Goal: Complete application form: Complete application form

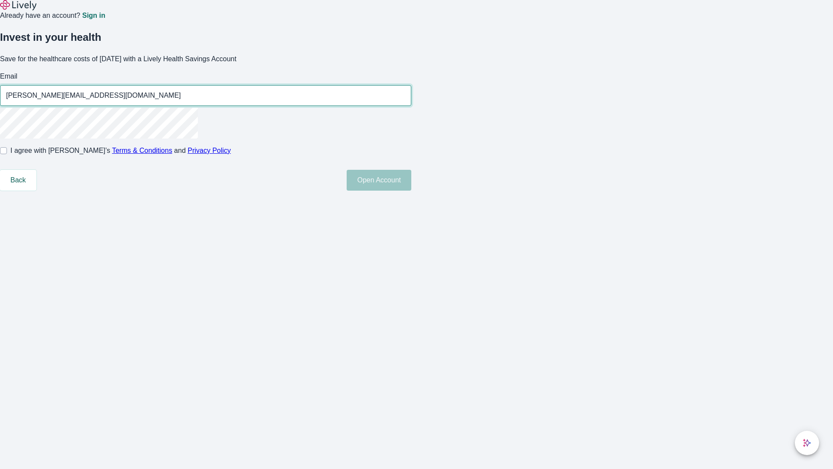
type input "Monty.Balistreri50250819051625@gmail.com"
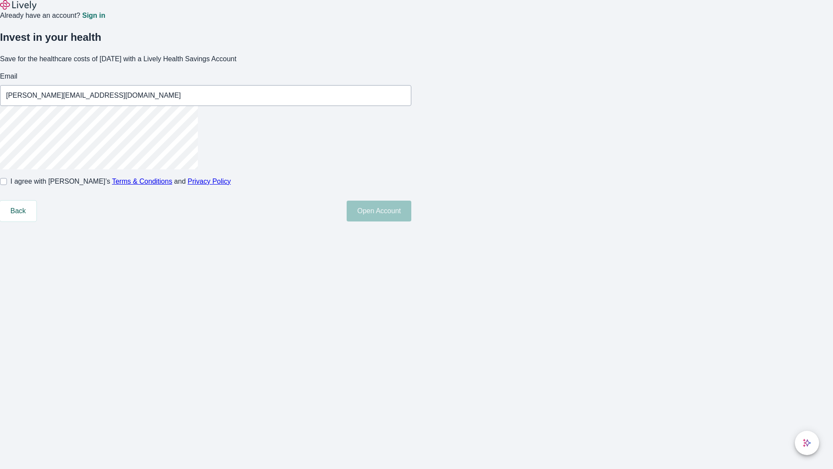
click at [7, 185] on input "I agree with Lively’s Terms & Conditions and Privacy Policy" at bounding box center [3, 181] width 7 height 7
checkbox input "true"
click at [411, 221] on button "Open Account" at bounding box center [379, 210] width 65 height 21
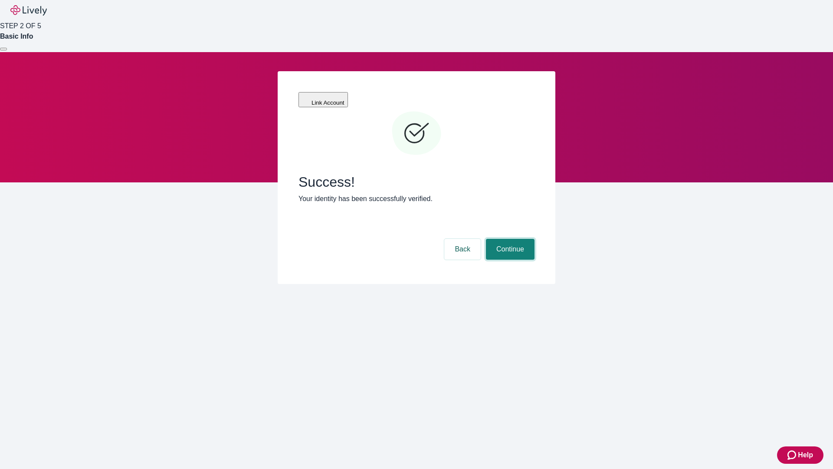
click at [509, 239] on button "Continue" at bounding box center [510, 249] width 49 height 21
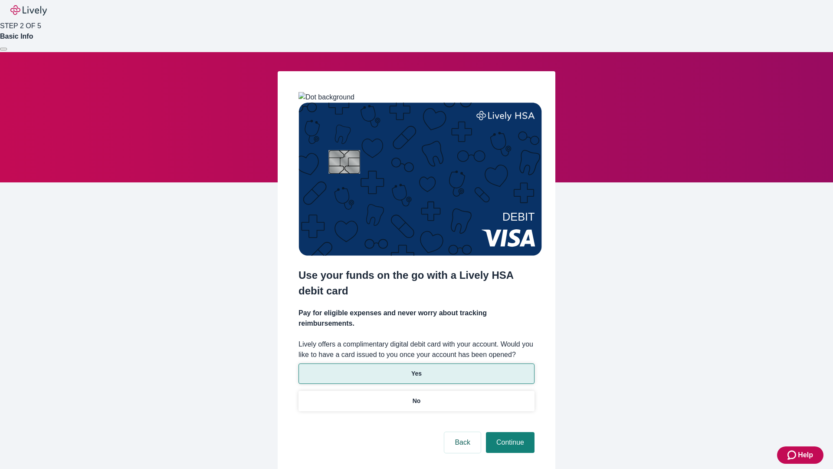
click at [416, 369] on p "Yes" at bounding box center [416, 373] width 10 height 9
click at [509, 432] on button "Continue" at bounding box center [510, 442] width 49 height 21
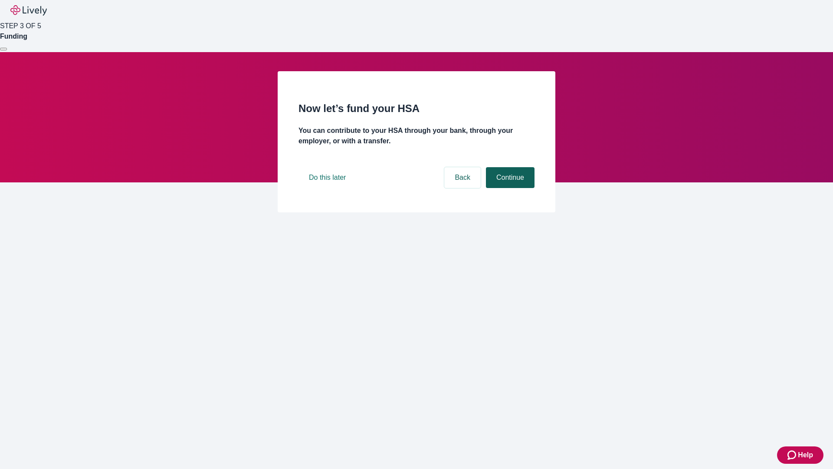
click at [509, 188] on button "Continue" at bounding box center [510, 177] width 49 height 21
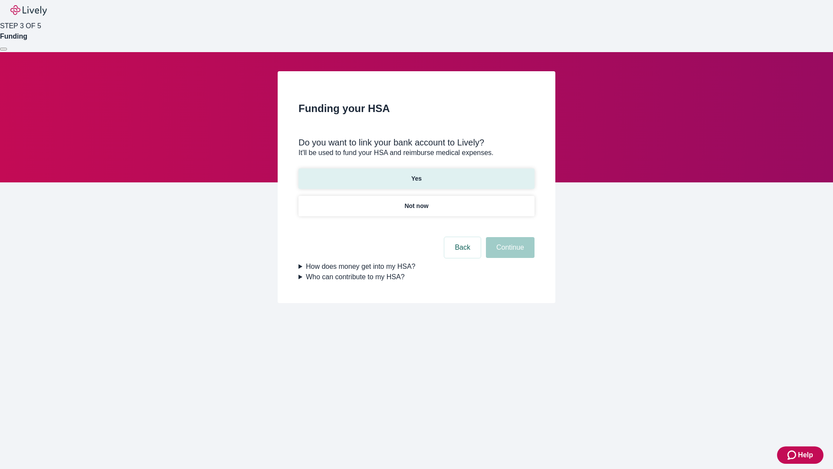
click at [416, 174] on p "Yes" at bounding box center [416, 178] width 10 height 9
click at [509, 237] on button "Continue" at bounding box center [510, 247] width 49 height 21
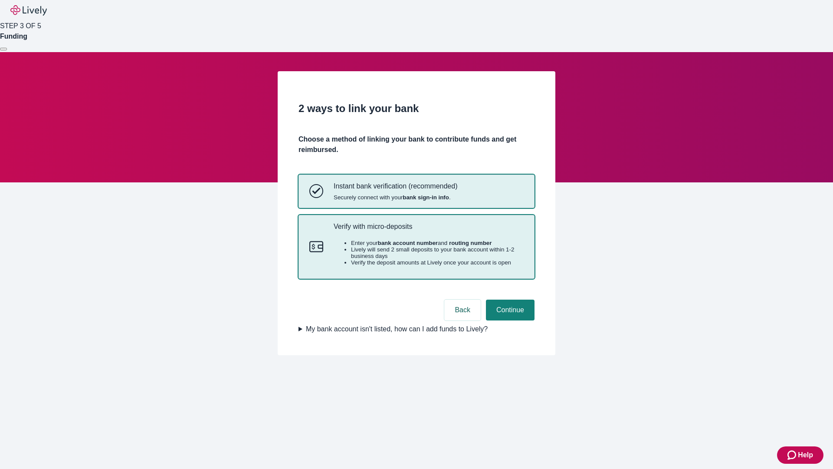
click at [428, 230] on p "Verify with micro-deposits" at bounding box center [429, 226] width 190 height 8
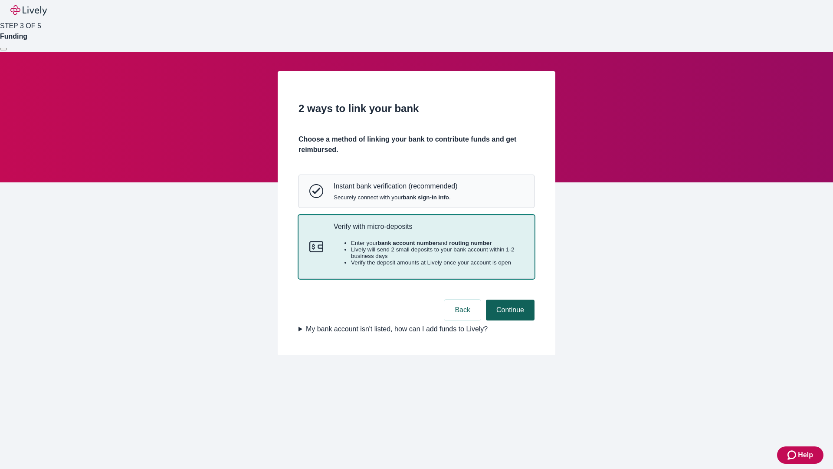
click at [509, 320] on button "Continue" at bounding box center [510, 309] width 49 height 21
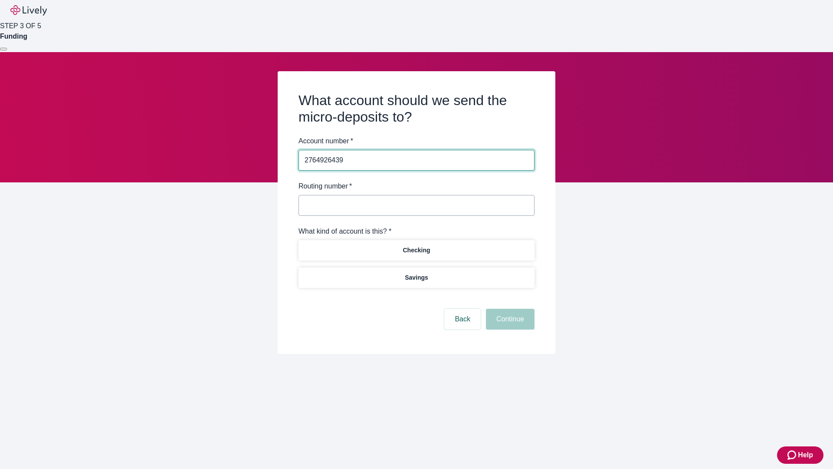
type input "2764926439"
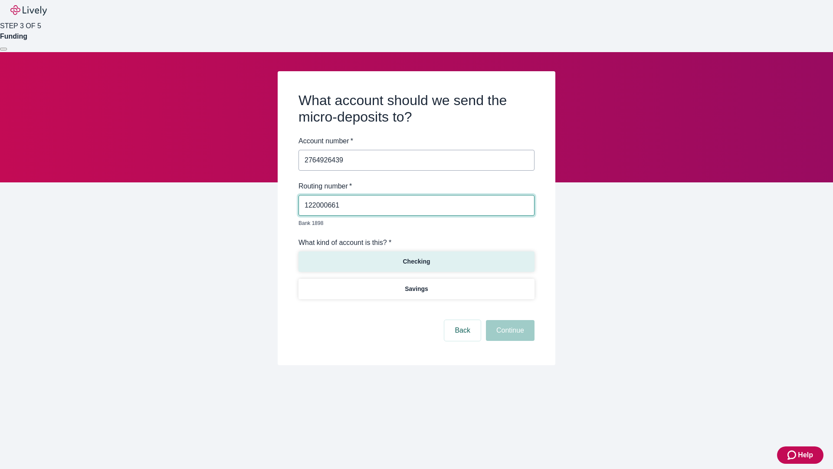
type input "122000661"
click at [416, 257] on p "Checking" at bounding box center [416, 261] width 27 height 9
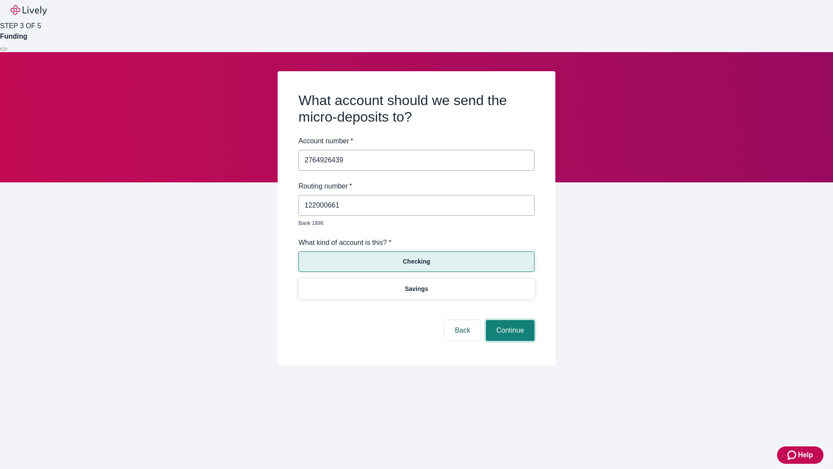
click at [509, 320] on button "Continue" at bounding box center [510, 330] width 49 height 21
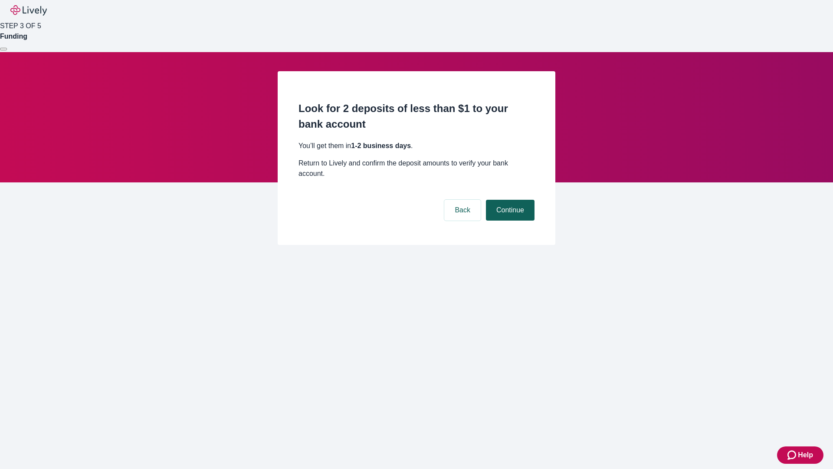
click at [509, 200] on button "Continue" at bounding box center [510, 210] width 49 height 21
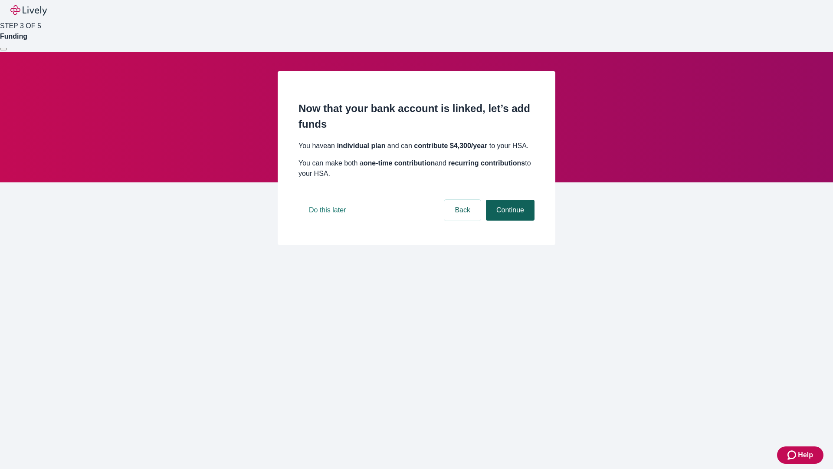
click at [509, 220] on button "Continue" at bounding box center [510, 210] width 49 height 21
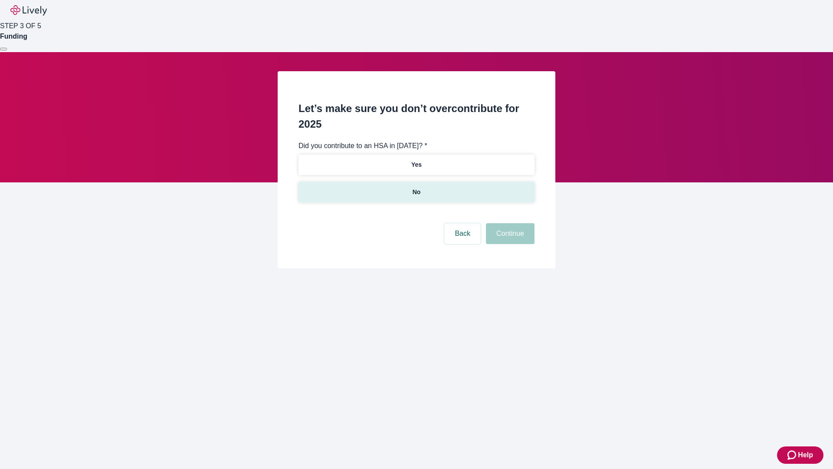
click at [416, 187] on p "No" at bounding box center [417, 191] width 8 height 9
click at [509, 223] on button "Continue" at bounding box center [510, 233] width 49 height 21
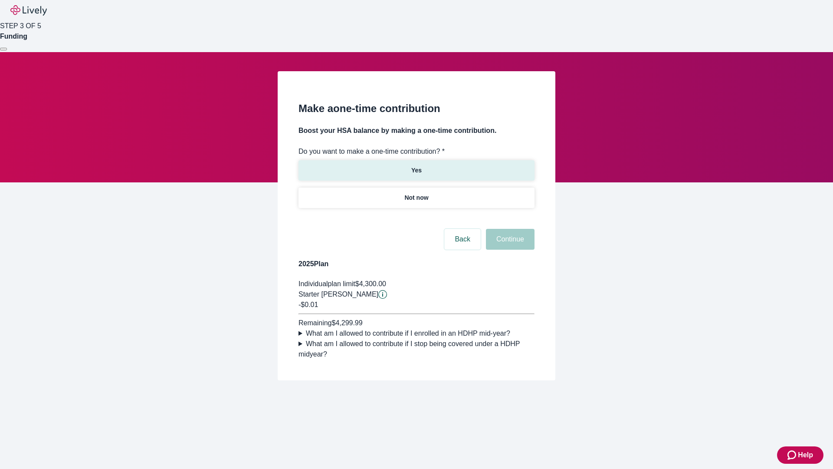
click at [416, 166] on p "Yes" at bounding box center [416, 170] width 10 height 9
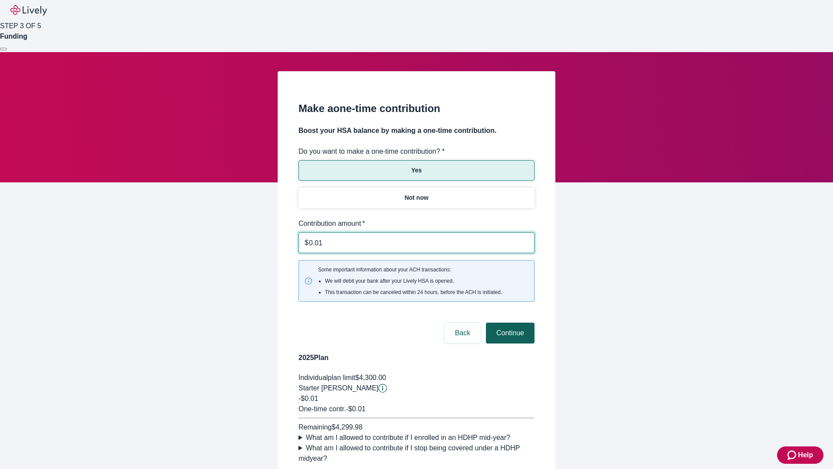
type input "0.01"
click at [509, 322] on button "Continue" at bounding box center [510, 332] width 49 height 21
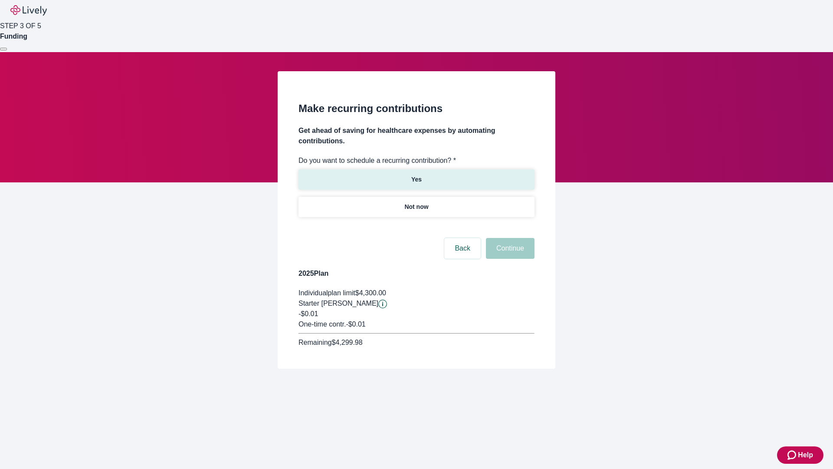
click at [416, 175] on p "Yes" at bounding box center [416, 179] width 10 height 9
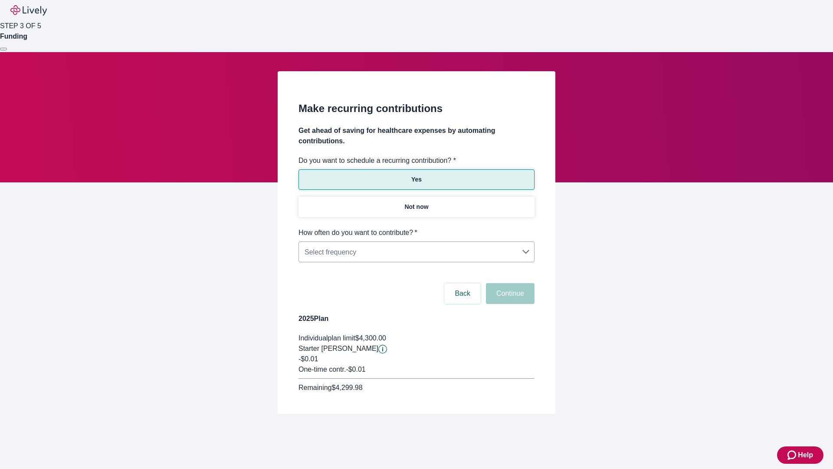
click at [416, 227] on body "Help STEP 3 OF 5 Funding Make recurring contributions Get ahead of saving for h…" at bounding box center [416, 227] width 833 height 455
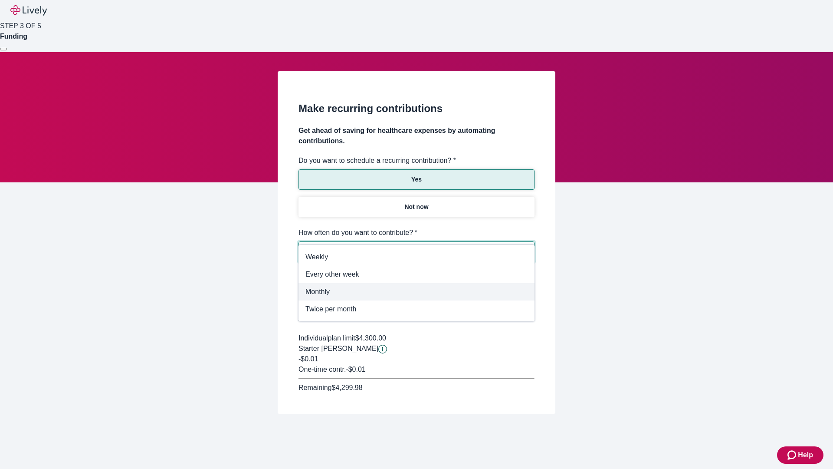
click at [417, 292] on span "Monthly" at bounding box center [416, 291] width 222 height 10
type input "Monthly"
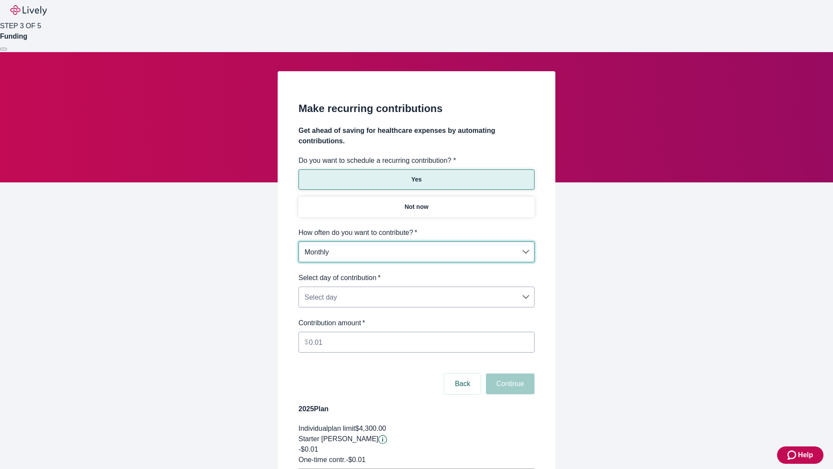
click at [416, 272] on body "Help STEP 3 OF 5 Funding Make recurring contributions Get ahead of saving for h…" at bounding box center [416, 272] width 833 height 545
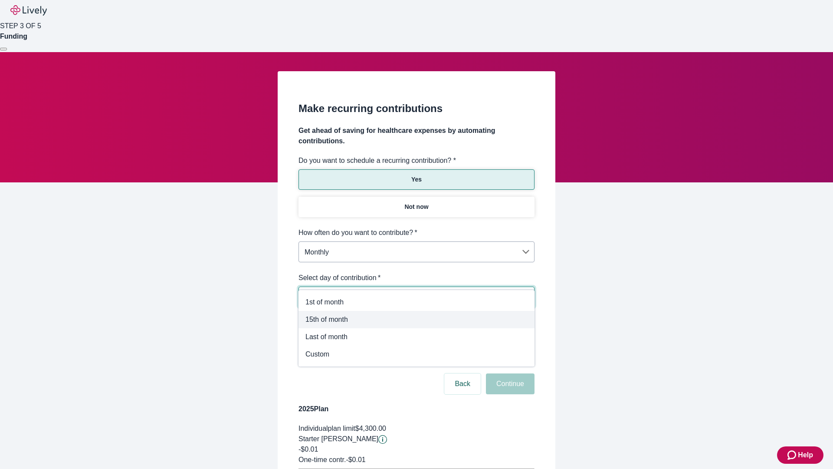
click at [417, 319] on span "15th of month" at bounding box center [416, 319] width 222 height 10
type input "Monthly15th"
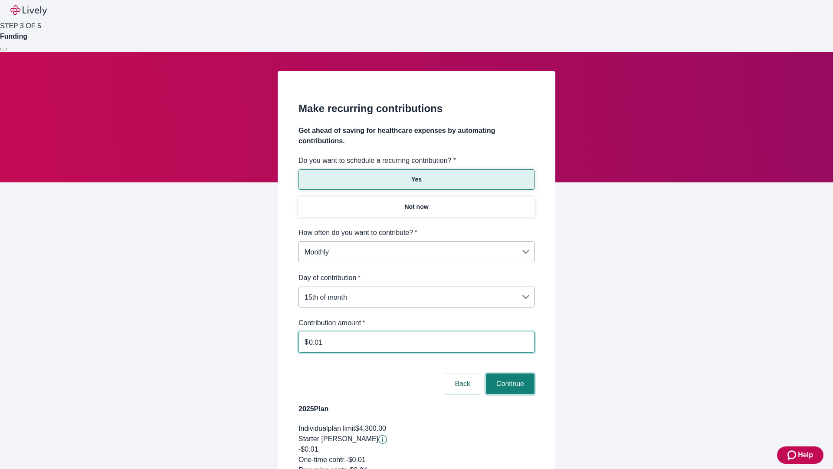
click at [509, 373] on button "Continue" at bounding box center [510, 383] width 49 height 21
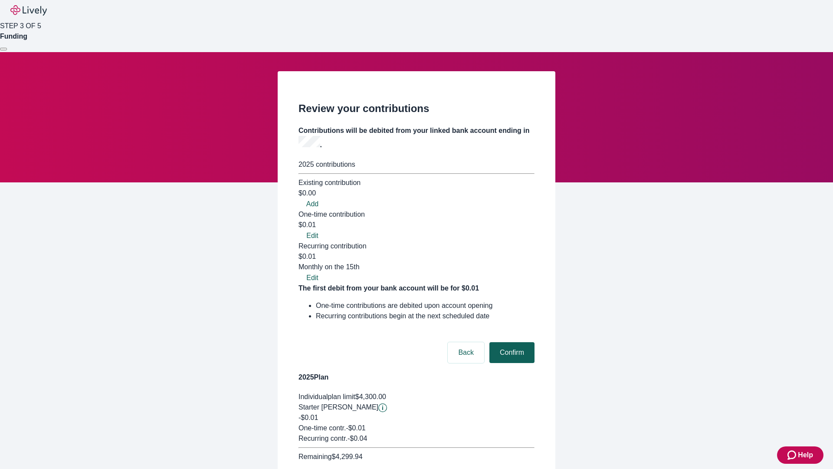
click at [511, 342] on button "Confirm" at bounding box center [511, 352] width 45 height 21
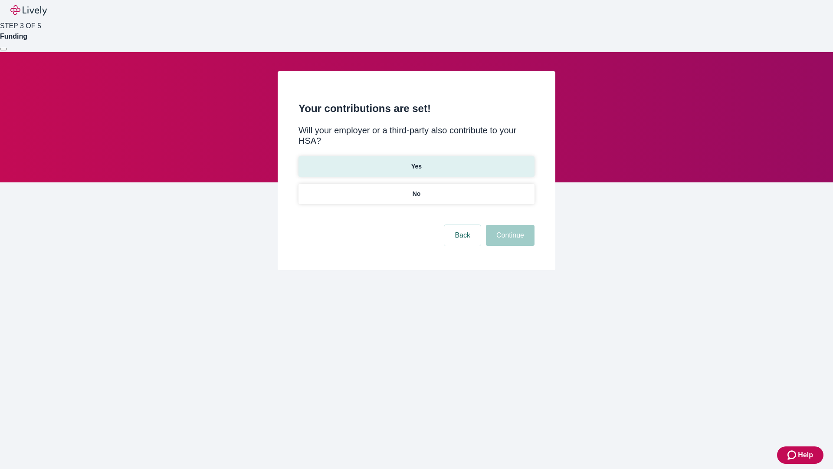
click at [416, 162] on p "Yes" at bounding box center [416, 166] width 10 height 9
click at [509, 225] on button "Continue" at bounding box center [510, 235] width 49 height 21
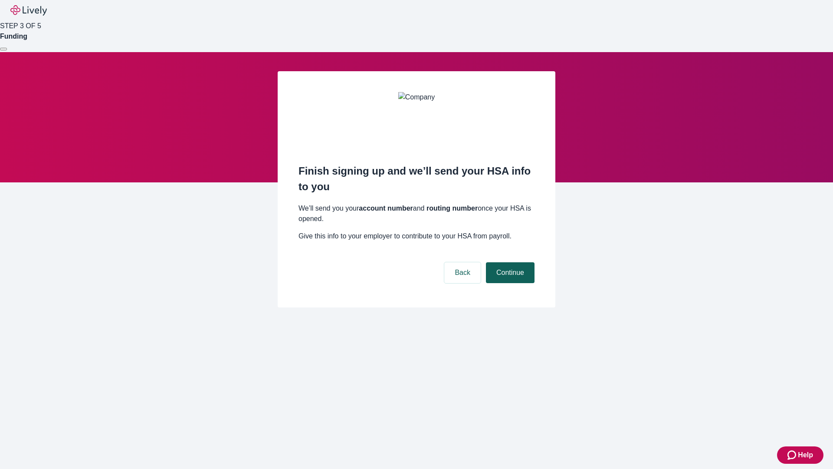
click at [509, 262] on button "Continue" at bounding box center [510, 272] width 49 height 21
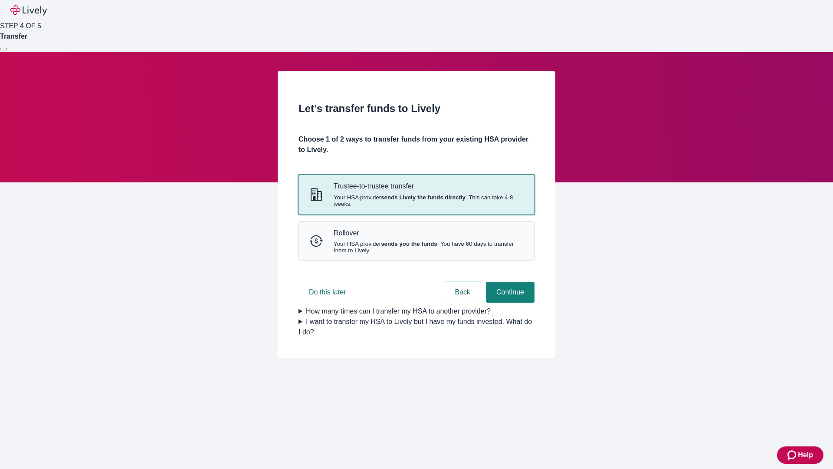
click at [416, 200] on strong "sends Lively the funds directly" at bounding box center [423, 197] width 85 height 7
click at [509, 302] on button "Continue" at bounding box center [510, 292] width 49 height 21
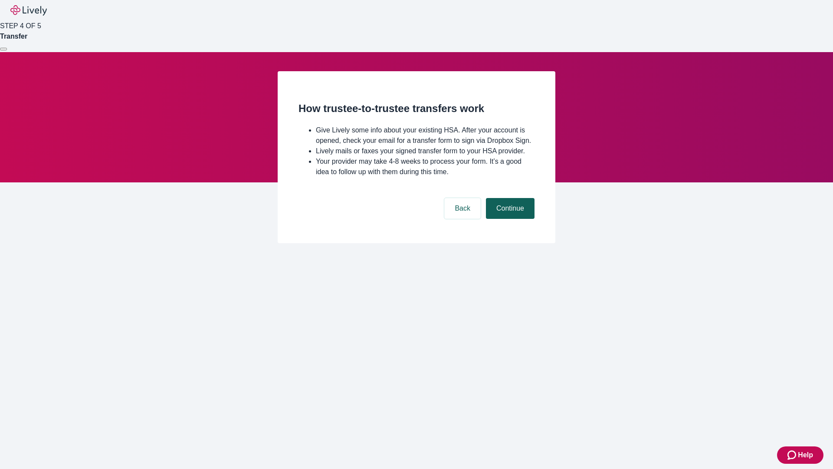
click at [509, 219] on button "Continue" at bounding box center [510, 208] width 49 height 21
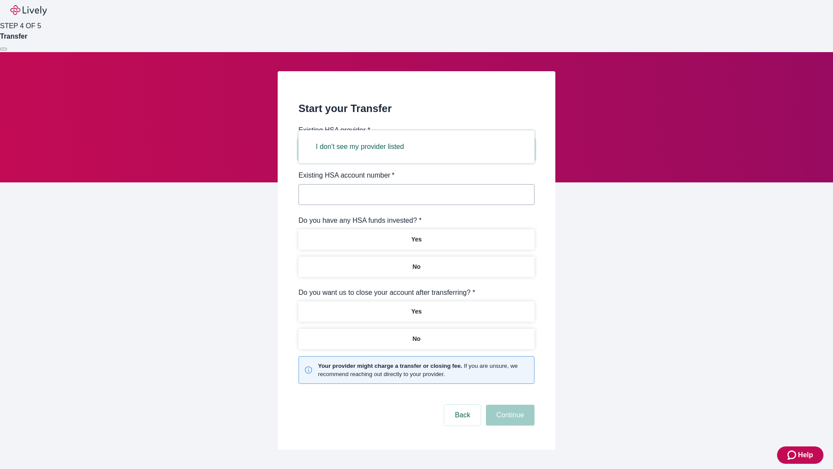
click at [363, 147] on button "I don't see my provider listed" at bounding box center [359, 146] width 109 height 21
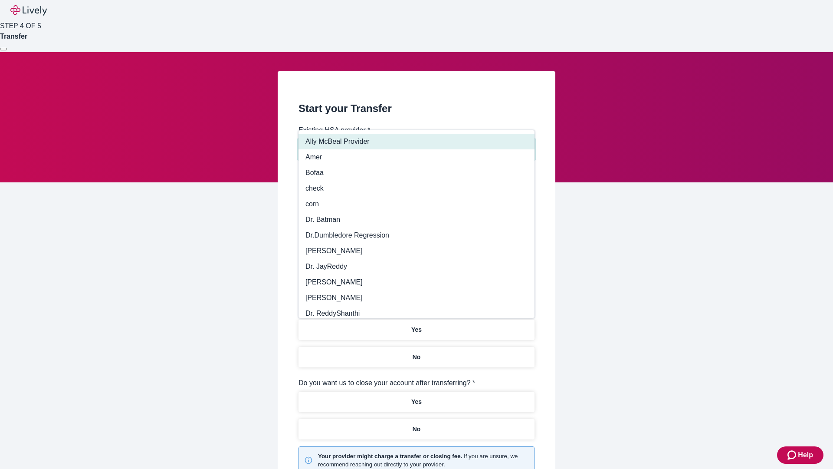
type input "Other"
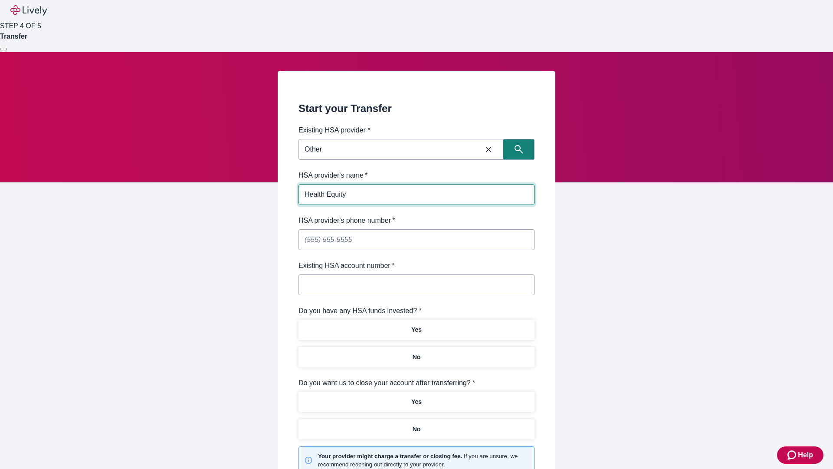
type input "Health Equity"
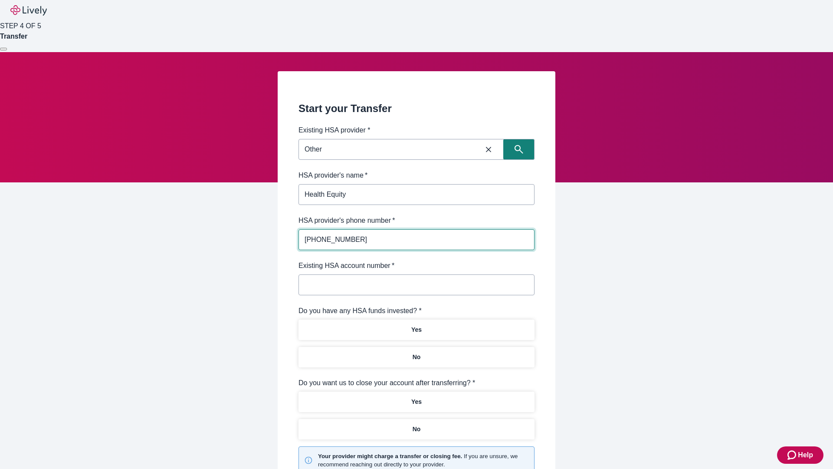
type input "[PHONE_NUMBER]"
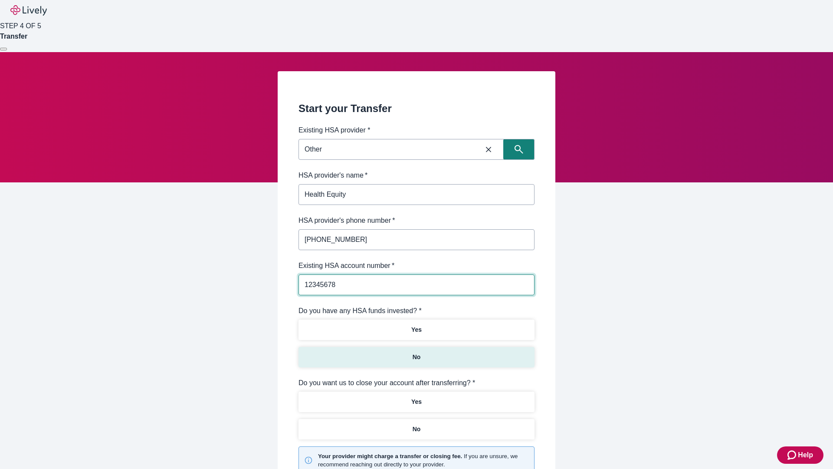
type input "12345678"
click at [416, 352] on p "No" at bounding box center [417, 356] width 8 height 9
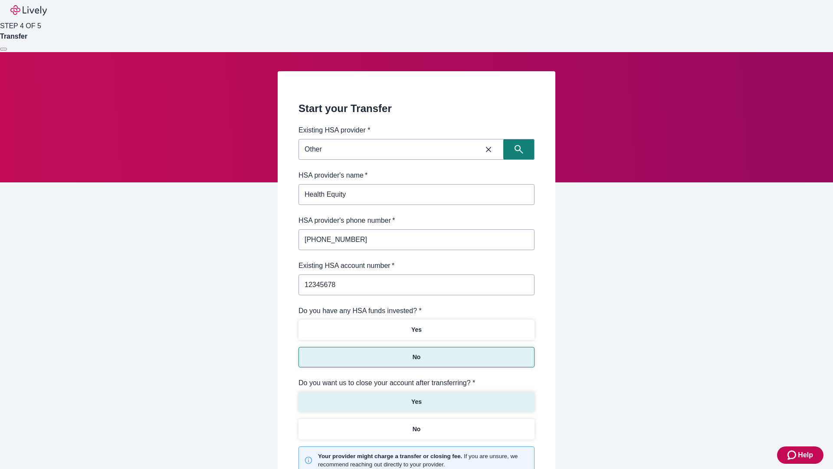
click at [416, 397] on p "Yes" at bounding box center [416, 401] width 10 height 9
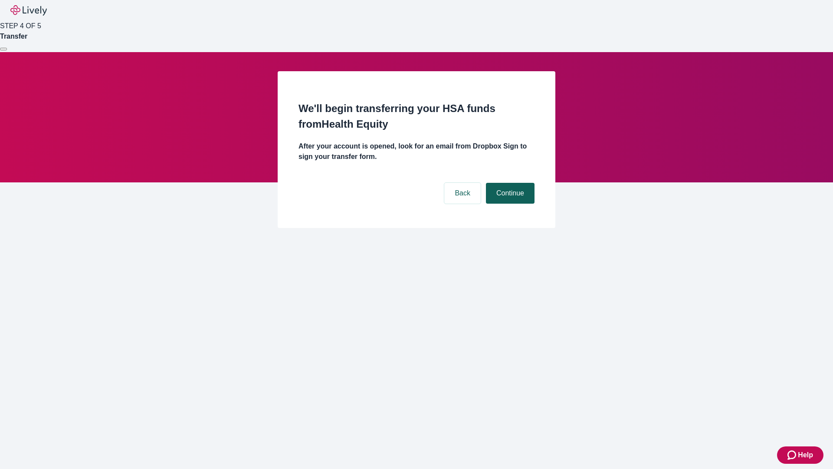
click at [509, 183] on button "Continue" at bounding box center [510, 193] width 49 height 21
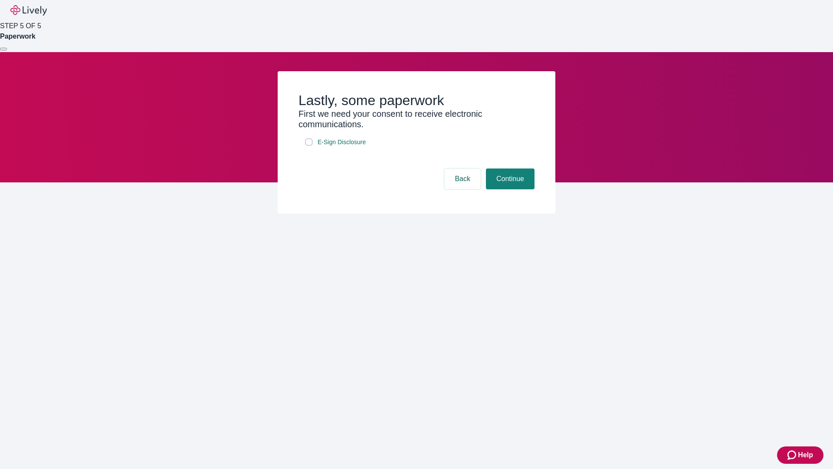
click at [309, 145] on input "E-Sign Disclosure" at bounding box center [308, 141] width 7 height 7
checkbox input "true"
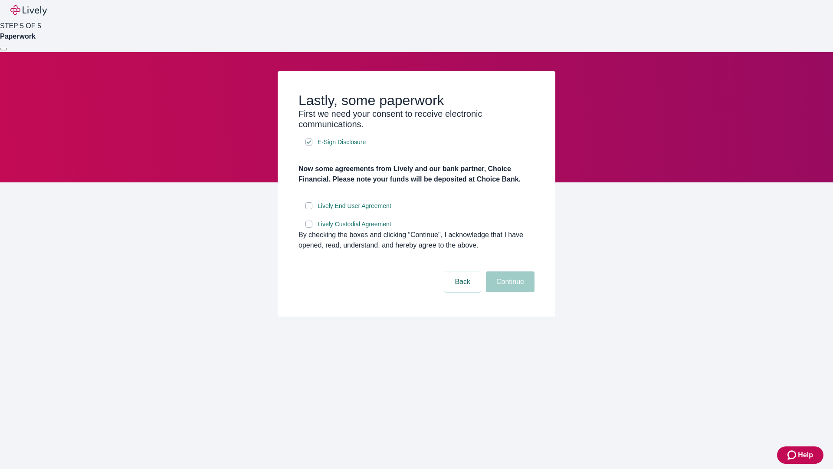
click at [309, 209] on input "Lively End User Agreement" at bounding box center [308, 205] width 7 height 7
checkbox input "true"
click at [309, 227] on input "Lively Custodial Agreement" at bounding box center [308, 223] width 7 height 7
checkbox input "true"
click at [509, 292] on button "Continue" at bounding box center [510, 281] width 49 height 21
